Goal: Book appointment/travel/reservation

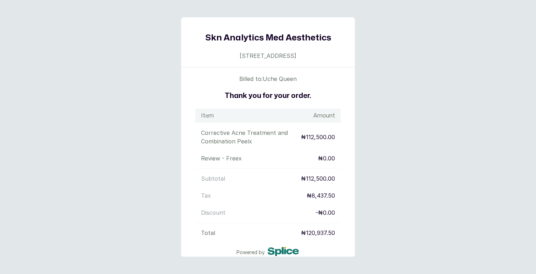
scroll to position [13, 0]
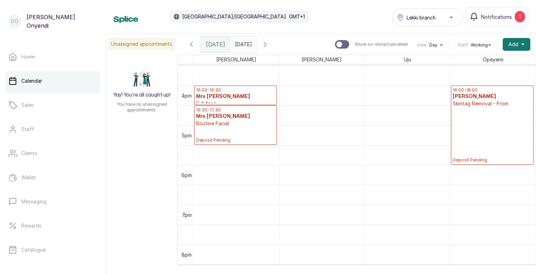
scroll to position [637, 0]
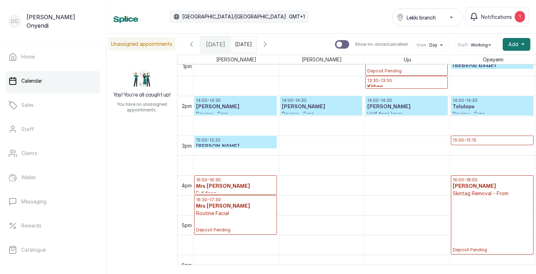
click at [269, 45] on icon "button" at bounding box center [265, 44] width 9 height 9
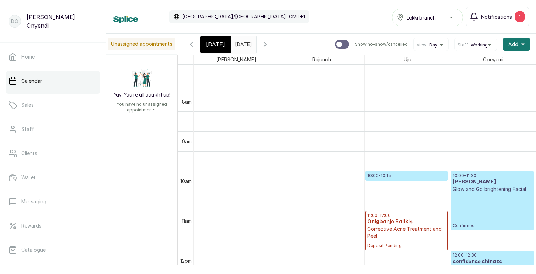
click at [485, 202] on div "10:00 - 11:30 Temitope Afolabi Glow and Go brightening Facial Confirmed" at bounding box center [492, 201] width 79 height 56
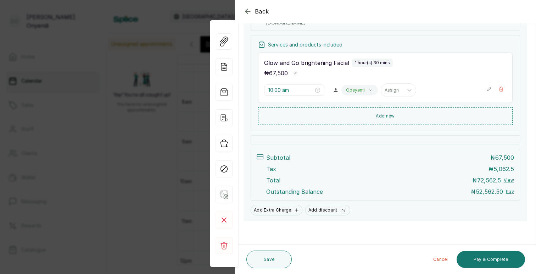
click at [512, 189] on button "Pay" at bounding box center [510, 192] width 8 height 6
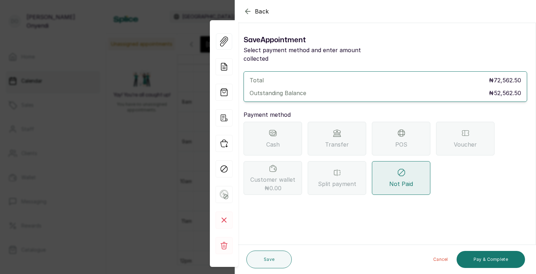
click at [247, 9] on icon "button" at bounding box center [248, 11] width 9 height 9
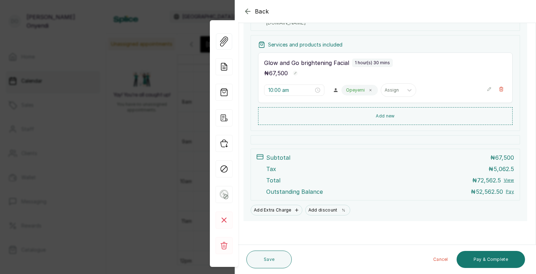
click at [250, 10] on icon "button" at bounding box center [248, 11] width 9 height 9
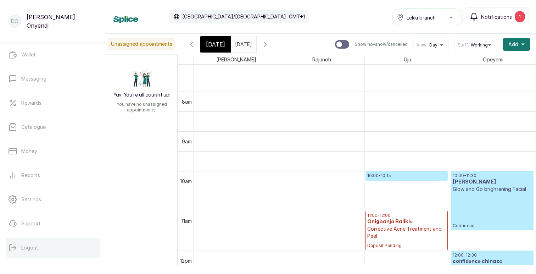
click at [30, 247] on p "Logout" at bounding box center [29, 247] width 17 height 7
